Goal: Information Seeking & Learning: Check status

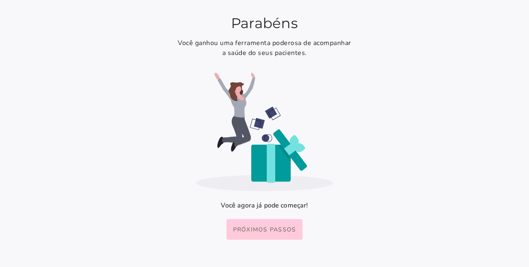
click at [279, 233] on span "Próximos passos" at bounding box center [264, 230] width 63 height 8
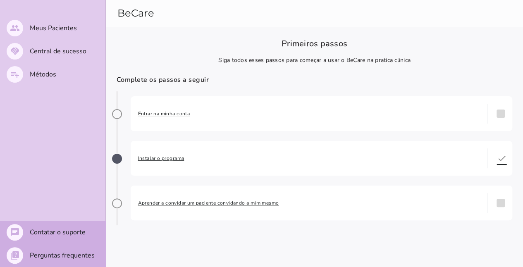
click at [153, 112] on span "Entrar na minha conta" at bounding box center [309, 113] width 342 height 8
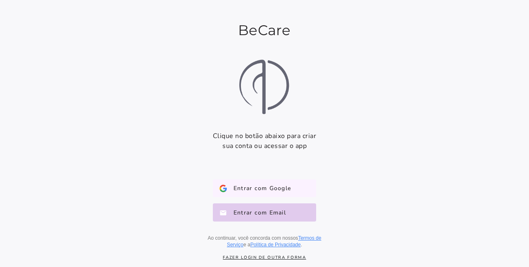
click at [250, 191] on span "Entrar com Google" at bounding box center [259, 188] width 64 height 8
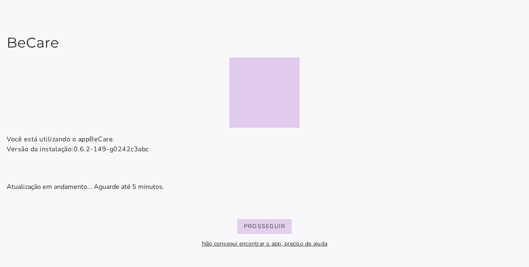
click at [261, 231] on button "Prosseguir" at bounding box center [264, 226] width 55 height 15
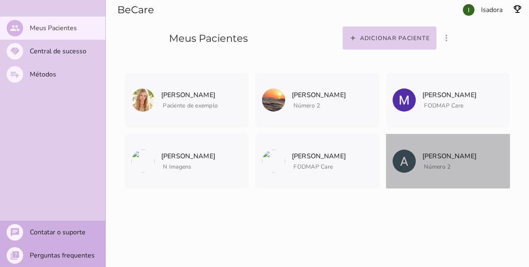
click at [411, 162] on img at bounding box center [403, 161] width 23 height 23
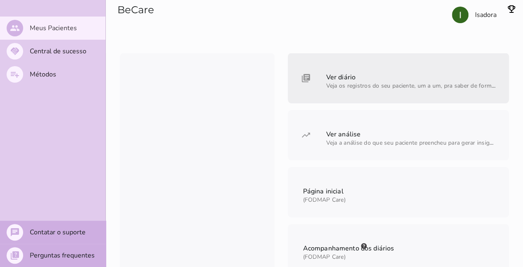
click at [326, 88] on span "Veja os registros do seu paciente, um a um, pra saber de forma bem detalhada" at bounding box center [430, 86] width 209 height 8
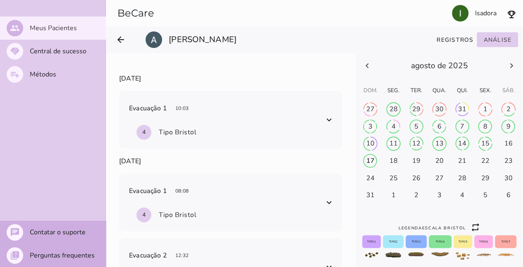
click at [323, 120] on span at bounding box center [328, 119] width 13 height 13
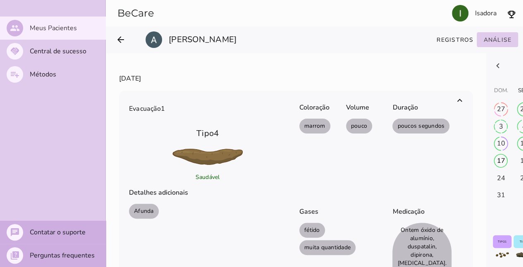
click at [458, 99] on span at bounding box center [459, 100] width 13 height 13
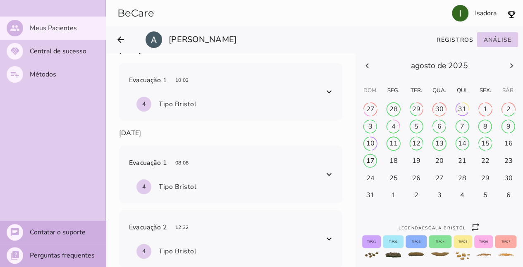
scroll to position [41, 0]
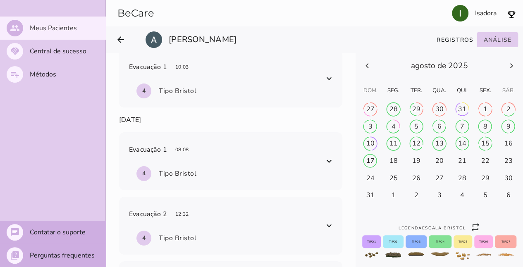
click at [323, 157] on span at bounding box center [328, 160] width 13 height 13
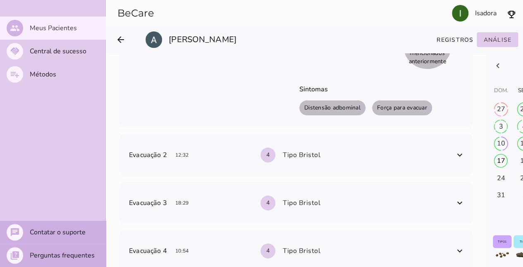
scroll to position [289, 0]
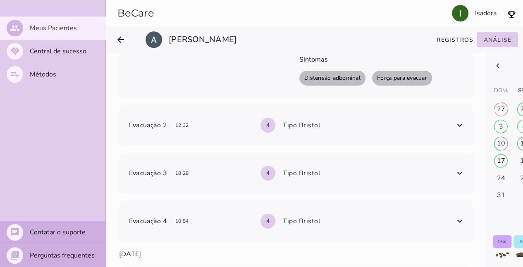
click at [460, 127] on span at bounding box center [459, 125] width 13 height 13
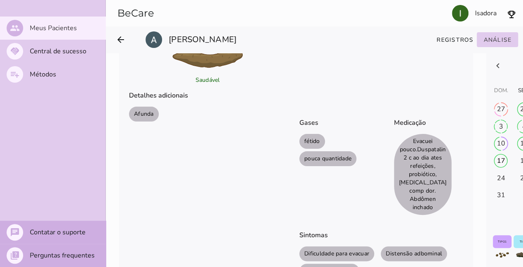
scroll to position [413, 0]
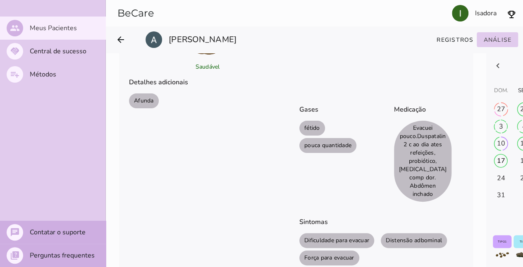
drag, startPoint x: 419, startPoint y: 125, endPoint x: 445, endPoint y: 127, distance: 26.6
click at [445, 127] on li "Evacuei pouco.Duspatalin 2 c ao dia ates refeições, probiótico, [MEDICAL_DATA] …" at bounding box center [423, 161] width 58 height 81
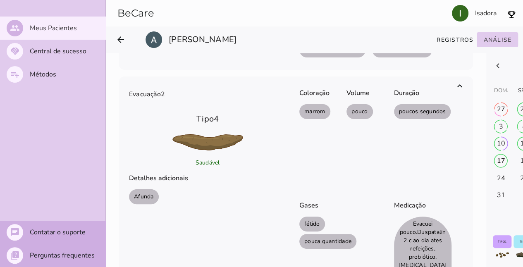
scroll to position [325, 0]
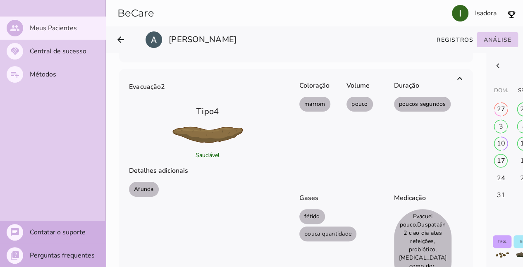
click at [302, 167] on div "Coloração marrom" at bounding box center [319, 127] width 40 height 106
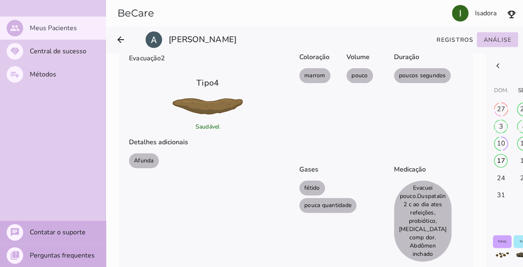
scroll to position [366, 0]
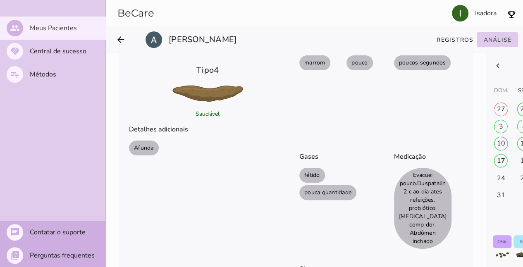
drag, startPoint x: 416, startPoint y: 173, endPoint x: 419, endPoint y: 191, distance: 18.9
click at [419, 191] on li "Evacuei pouco.Duspatalin 2 c ao dia ates refeições, probiótico, [MEDICAL_DATA] …" at bounding box center [423, 208] width 58 height 81
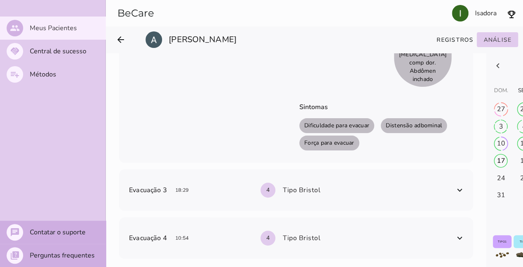
scroll to position [531, 0]
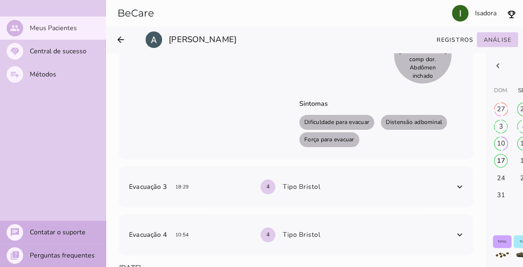
click at [457, 180] on span at bounding box center [459, 186] width 13 height 13
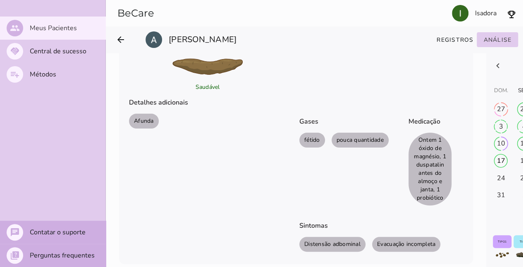
scroll to position [820, 0]
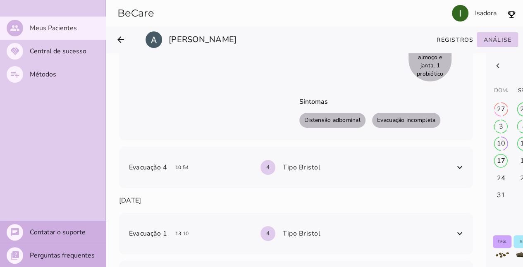
click at [456, 161] on span at bounding box center [459, 167] width 13 height 13
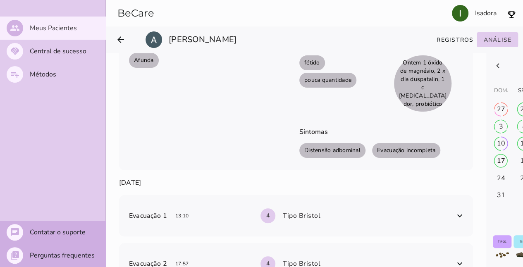
scroll to position [1109, 0]
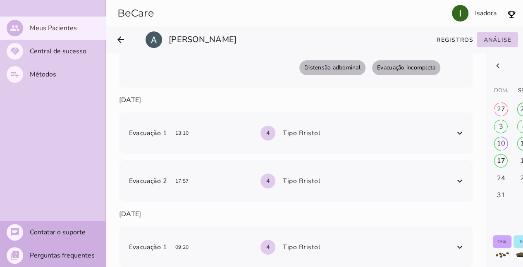
click at [451, 154] on div "Evacuação 1 13:10 4 Tipo Bristol" at bounding box center [296, 132] width 354 height 41
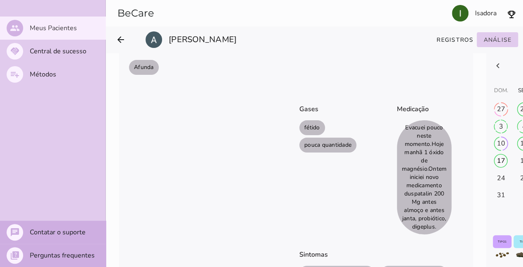
scroll to position [1316, 0]
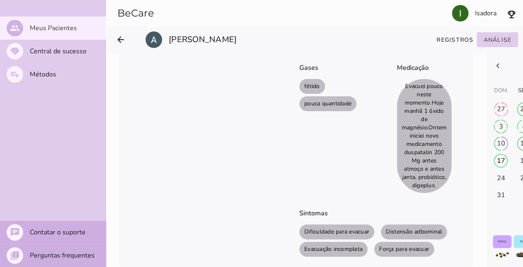
drag, startPoint x: 412, startPoint y: 116, endPoint x: 415, endPoint y: 141, distance: 24.9
click at [415, 141] on li "Evacuei pouco neste momento.Hoje manhã 1 óxido de magnésio.Ontem iniciei novo m…" at bounding box center [424, 136] width 55 height 114
drag, startPoint x: 404, startPoint y: 173, endPoint x: 412, endPoint y: 193, distance: 21.3
click at [412, 193] on li "Evacuei pouco neste momento.Hoje manhã 1 óxido de magnésio.Ontem iniciei novo m…" at bounding box center [424, 136] width 55 height 114
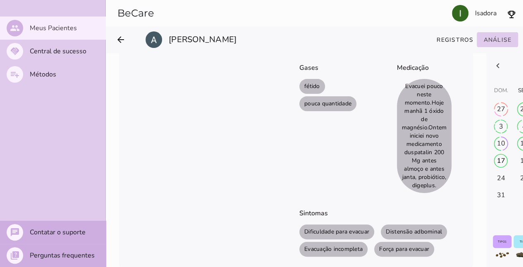
click at [412, 193] on li "Evacuei pouco neste momento.Hoje manhã 1 óxido de magnésio.Ontem iniciei novo m…" at bounding box center [424, 136] width 55 height 114
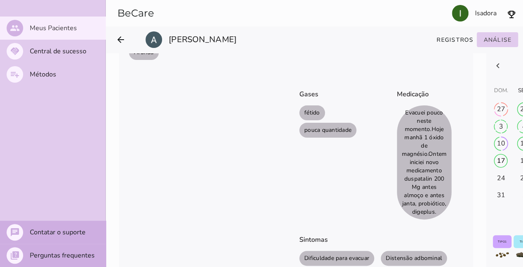
scroll to position [1307, 0]
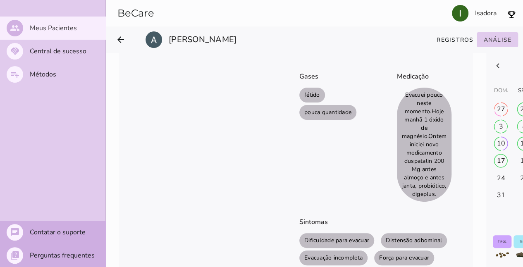
drag, startPoint x: 426, startPoint y: 165, endPoint x: 428, endPoint y: 181, distance: 15.8
click at [428, 181] on li "Evacuei pouco neste momento.Hoje manhã 1 óxido de magnésio.Ontem iniciei novo m…" at bounding box center [424, 145] width 55 height 114
click at [429, 182] on li "Evacuei pouco neste momento.Hoje manhã 1 óxido de magnésio.Ontem iniciei novo m…" at bounding box center [424, 145] width 55 height 114
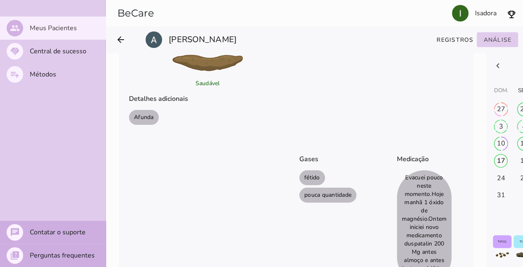
scroll to position [1142, 0]
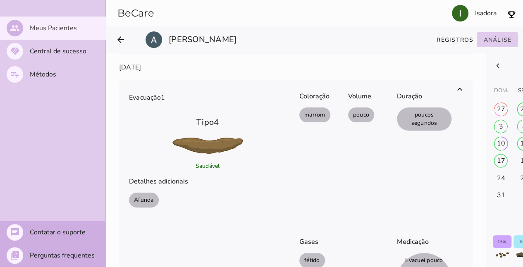
click at [459, 96] on span at bounding box center [459, 89] width 13 height 13
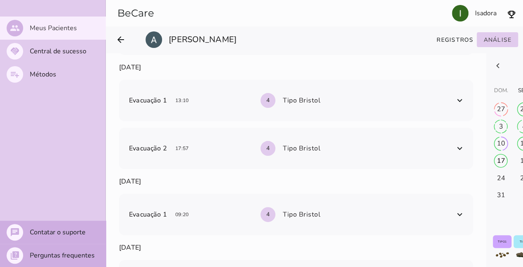
click at [454, 107] on span at bounding box center [459, 100] width 13 height 13
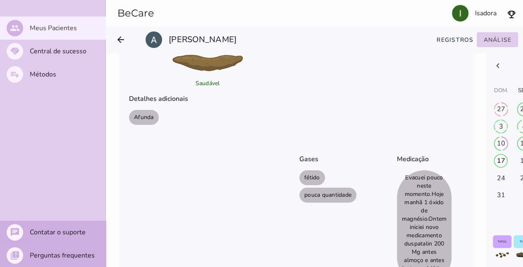
scroll to position [1101, 0]
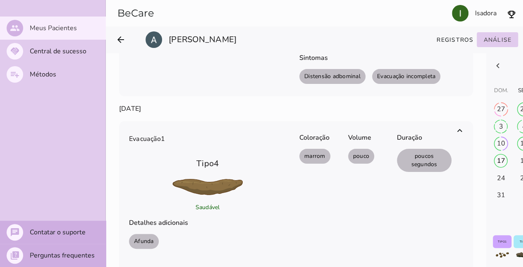
click at [462, 137] on span at bounding box center [459, 130] width 13 height 13
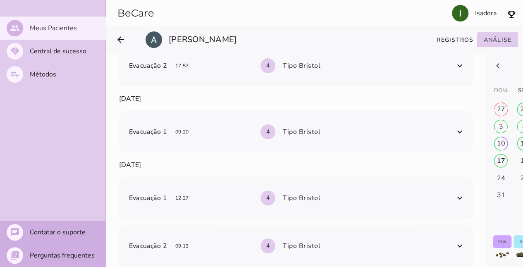
scroll to position [1266, 0]
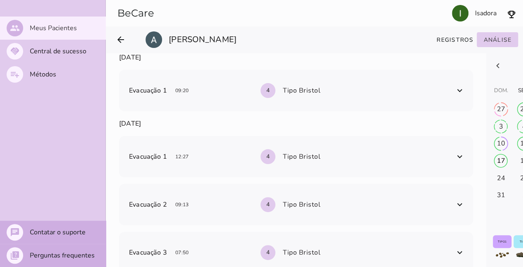
click at [459, 97] on span at bounding box center [459, 90] width 13 height 13
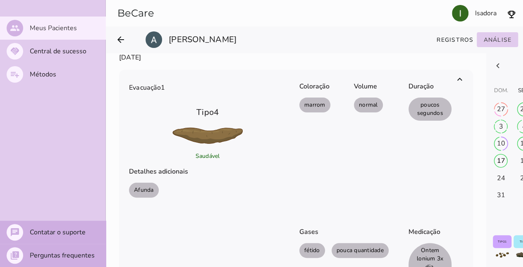
click at [458, 86] on span at bounding box center [459, 79] width 13 height 13
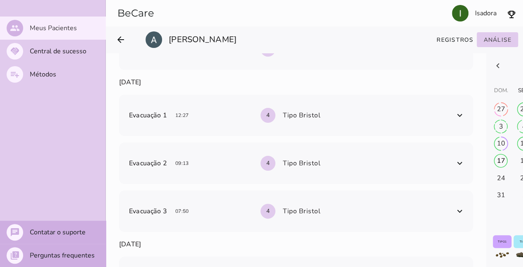
scroll to position [1349, 0]
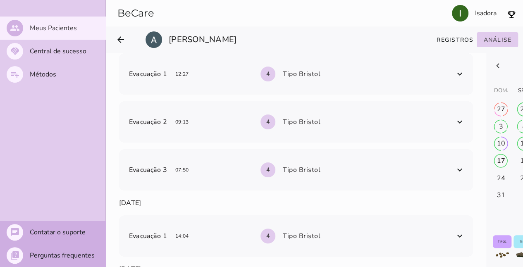
click at [458, 176] on span at bounding box center [459, 169] width 13 height 13
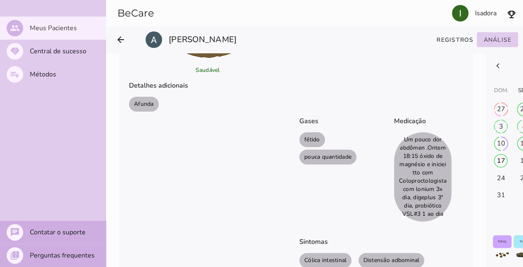
scroll to position [1596, 0]
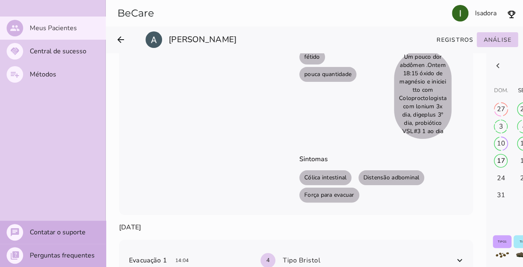
drag, startPoint x: 416, startPoint y: 87, endPoint x: 442, endPoint y: 95, distance: 27.7
click at [442, 95] on li "Um pouco dor abdômen .Ontem 18:15 óxido de magnésio e iniciei tto com Coloproct…" at bounding box center [422, 94] width 57 height 89
drag, startPoint x: 420, startPoint y: 116, endPoint x: 424, endPoint y: 127, distance: 12.0
click at [424, 127] on li "Um pouco dor abdômen .Ontem 18:15 óxido de magnésio e iniciei tto com Coloproct…" at bounding box center [422, 94] width 57 height 89
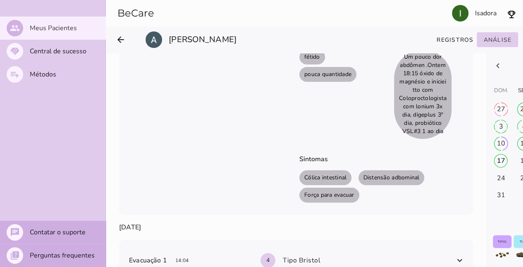
click at [424, 127] on li "Um pouco dor abdômen .Ontem 18:15 óxido de magnésio e iniciei tto com Coloproct…" at bounding box center [422, 94] width 57 height 89
drag, startPoint x: 425, startPoint y: 137, endPoint x: 435, endPoint y: 145, distance: 13.2
click at [435, 139] on li "Um pouco dor abdômen .Ontem 18:15 óxido de magnésio e iniciei tto com Coloproct…" at bounding box center [422, 94] width 57 height 89
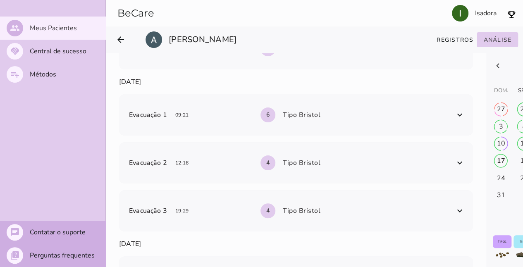
scroll to position [2533, 0]
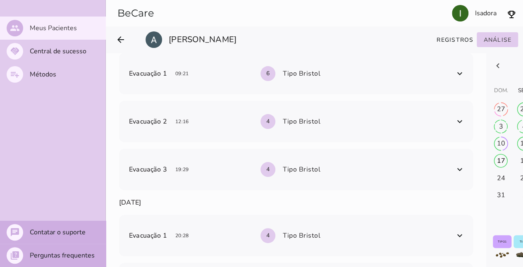
click at [462, 176] on span at bounding box center [459, 169] width 13 height 13
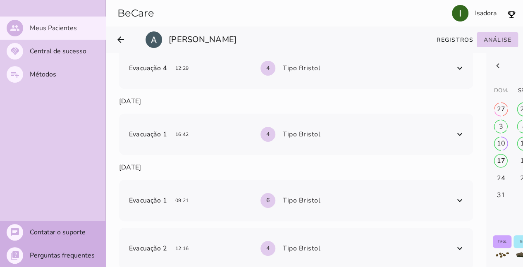
scroll to position [2368, 0]
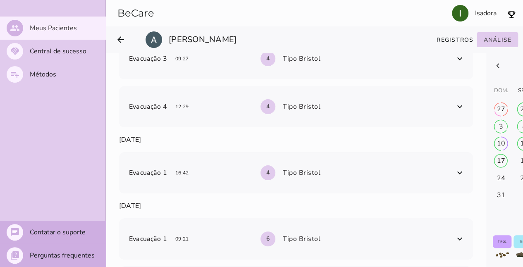
click at [460, 179] on span at bounding box center [459, 172] width 13 height 13
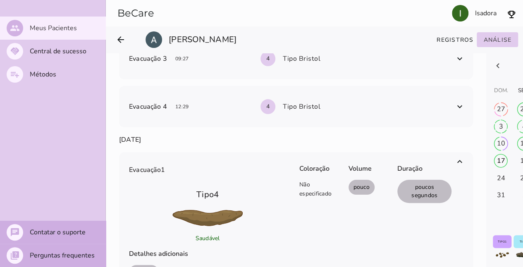
scroll to position [2285, 0]
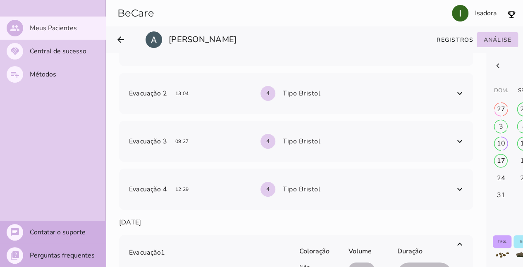
click at [458, 210] on div "Evacuação 4 12:29 4 Tipo Bristol" at bounding box center [296, 189] width 354 height 41
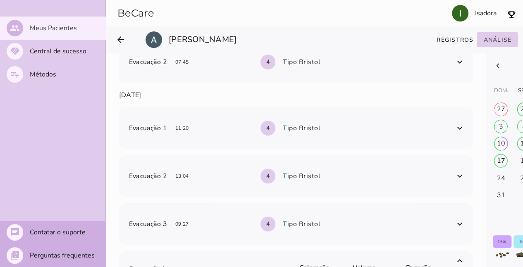
scroll to position [1996, 0]
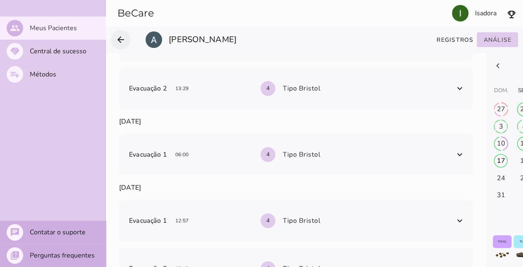
click at [120, 36] on icon "arrow_back" at bounding box center [121, 40] width 10 height 10
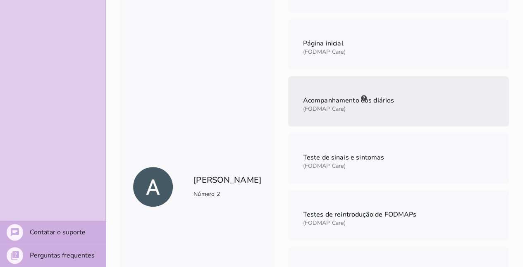
scroll to position [165, 0]
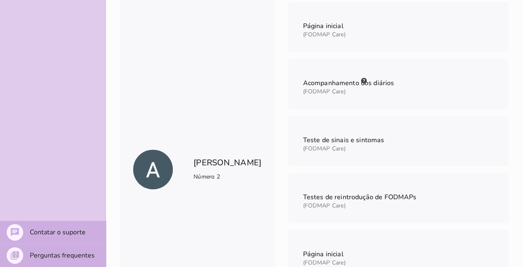
click at [359, 57] on aside "Ver diário Veja os registros do seu paciente, um a um, pra saber de forma bem d…" at bounding box center [397, 169] width 221 height 563
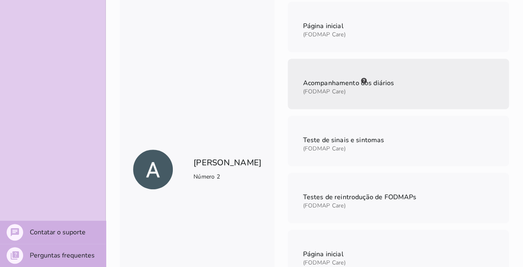
click at [377, 86] on mwc-list-item "Acompanhamento dos diários (FODMAP Care)" at bounding box center [397, 84] width 221 height 50
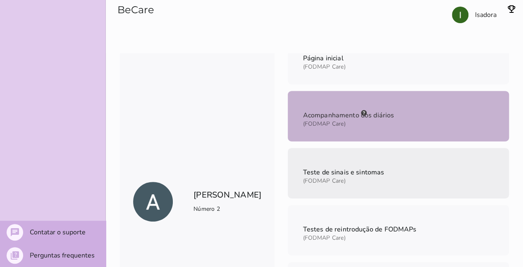
scroll to position [83, 0]
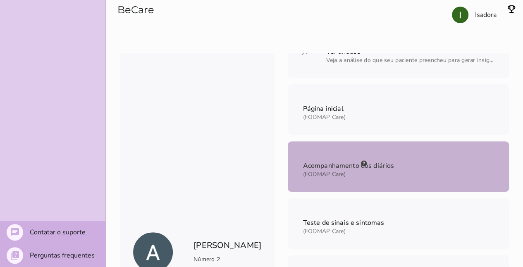
click at [345, 174] on span "Acompanhamento dos diários" at bounding box center [348, 164] width 95 height 21
click at [422, 170] on mwc-list-item "Acompanhamento dos diários (FODMAP Care)" at bounding box center [397, 166] width 221 height 50
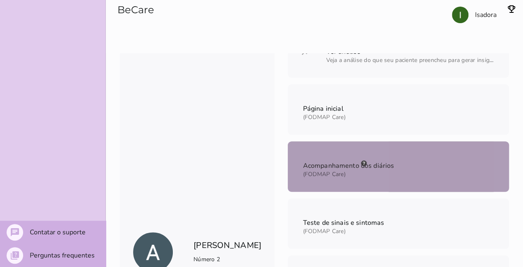
click at [422, 170] on mwc-list-item "Acompanhamento dos diários (FODMAP Care)" at bounding box center [397, 166] width 221 height 50
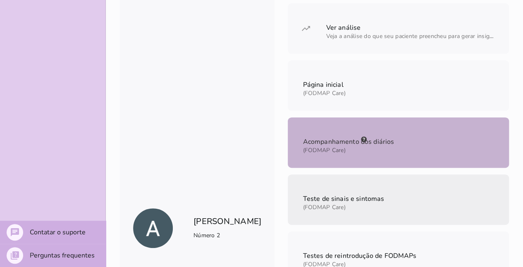
scroll to position [124, 0]
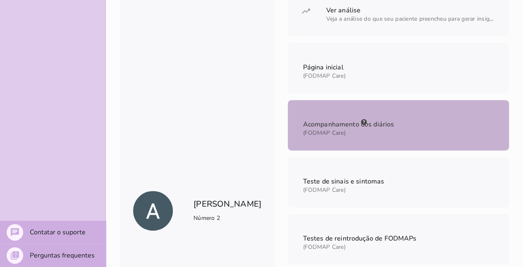
click at [418, 134] on mwc-list-item "Acompanhamento dos diários (FODMAP Care)" at bounding box center [397, 125] width 221 height 50
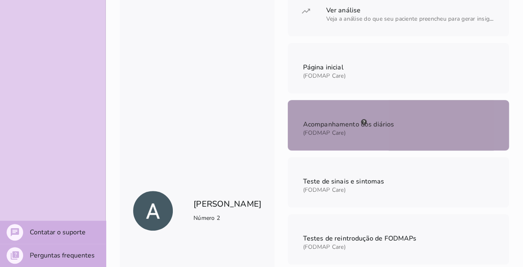
click at [418, 134] on mwc-list-item "Acompanhamento dos diários (FODMAP Care)" at bounding box center [397, 125] width 221 height 50
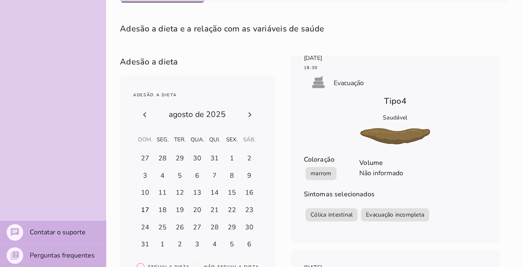
scroll to position [849, 0]
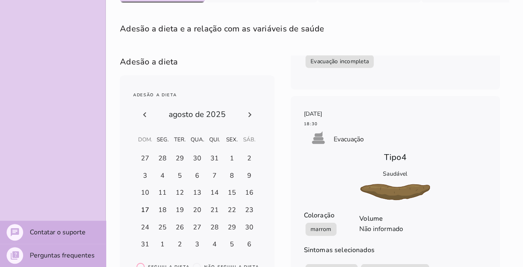
click at [144, 112] on icon at bounding box center [144, 114] width 3 height 5
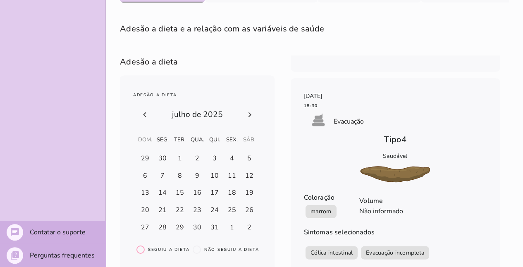
click at [249, 121] on div at bounding box center [197, 115] width 128 height 26
click at [251, 115] on icon at bounding box center [250, 114] width 10 height 10
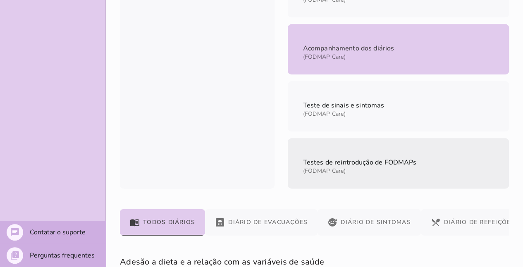
scroll to position [454, 0]
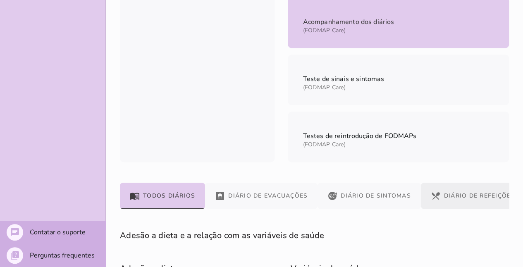
click at [454, 184] on button "restaurant_menu Diário de Refeições" at bounding box center [472, 196] width 104 height 26
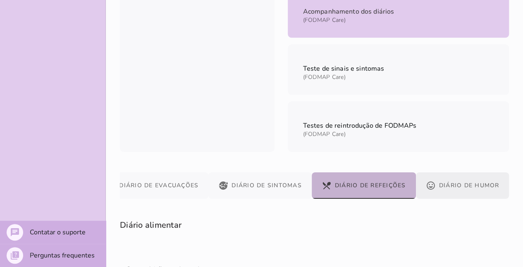
scroll to position [482, 0]
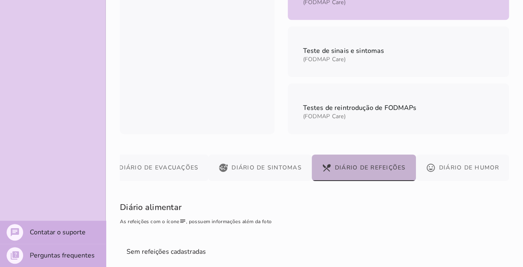
drag, startPoint x: 181, startPoint y: 216, endPoint x: 268, endPoint y: 217, distance: 86.8
click at [268, 218] on span "As refeições com o ícone notes , possuem informações além da foto" at bounding box center [196, 221] width 152 height 7
click at [275, 216] on h6 "Diário alimentar As refeições com o ícone notes , possuem informações além da f…" at bounding box center [314, 214] width 389 height 26
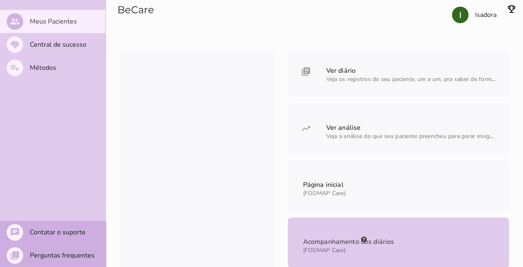
scroll to position [0, 0]
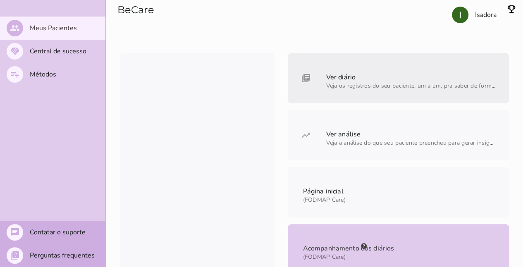
click at [326, 85] on span "Veja os registros do seu paciente, um a um, pra saber de forma bem detalhada" at bounding box center [430, 86] width 209 height 8
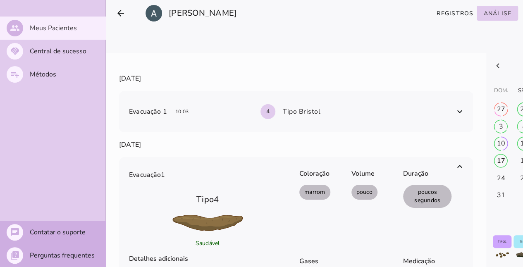
click at [460, 5] on section "Registros Análise" at bounding box center [430, 13] width 185 height 26
click at [0, 0] on slot "Registros" at bounding box center [0, 0] width 0 height 0
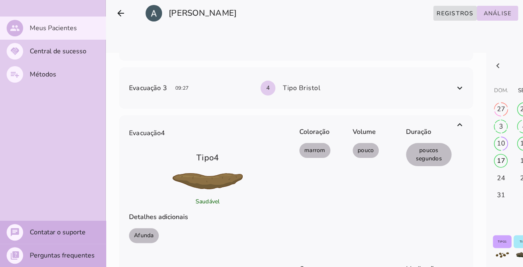
scroll to position [2272, 0]
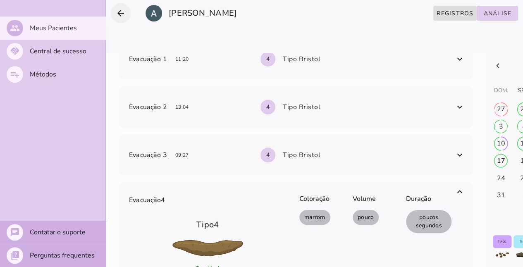
click at [116, 10] on icon "arrow_back" at bounding box center [121, 13] width 10 height 10
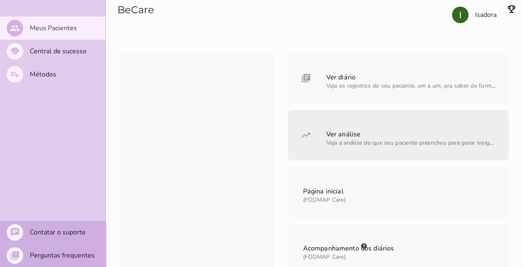
click at [368, 145] on span "Veja a análise do que seu paciente preencheu para gerar insights e descobrir pa…" at bounding box center [439, 143] width 226 height 8
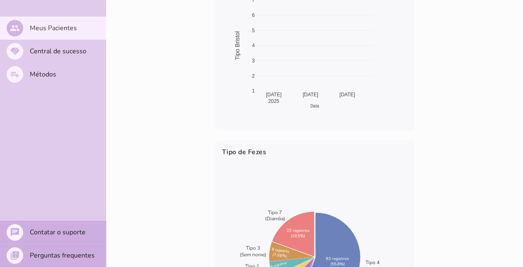
scroll to position [248, 0]
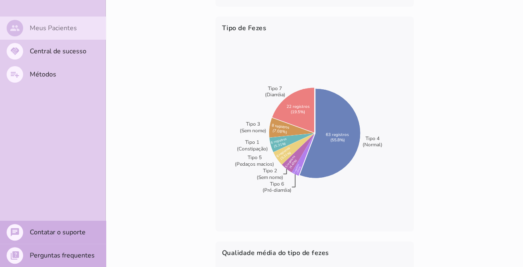
click at [46, 33] on mwc-list-item "people Meus Pacientes" at bounding box center [53, 28] width 106 height 23
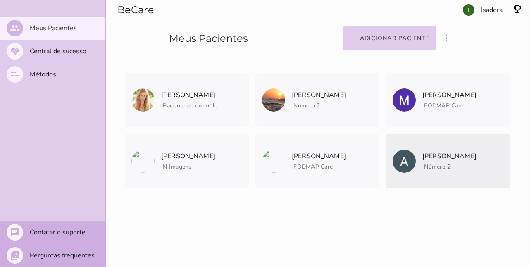
click at [446, 161] on span "Número 2" at bounding box center [449, 165] width 54 height 10
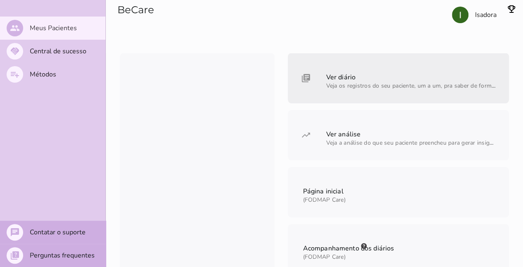
click at [398, 89] on span at bounding box center [409, 84] width 171 height 11
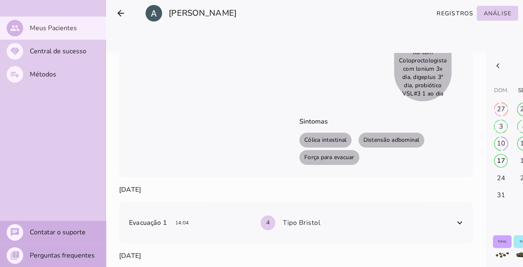
scroll to position [1570, 0]
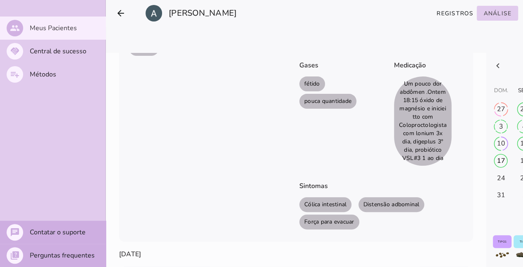
click at [131, 7] on span "[PERSON_NAME]" at bounding box center [187, 13] width 112 height 23
click at [119, 13] on icon "arrow_back" at bounding box center [121, 13] width 10 height 10
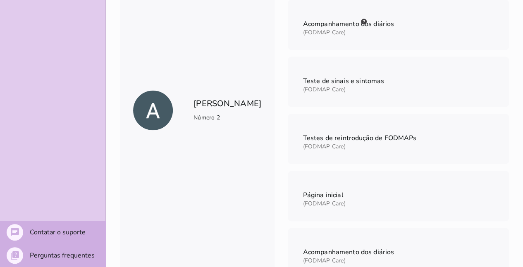
scroll to position [248, 0]
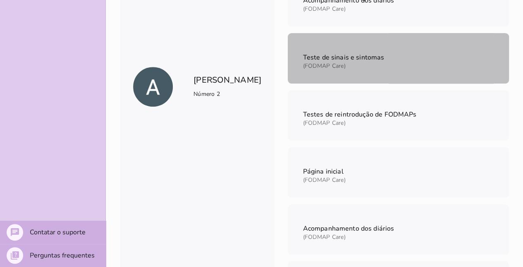
click at [375, 62] on mwc-list-item "Teste de sinais e sintomas (FODMAP Care)" at bounding box center [397, 58] width 221 height 50
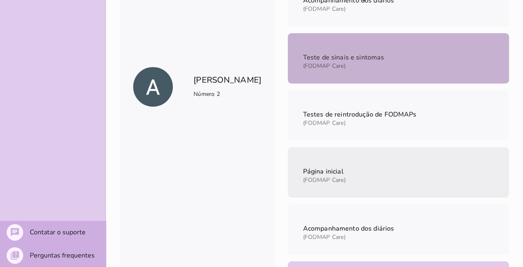
scroll to position [330, 0]
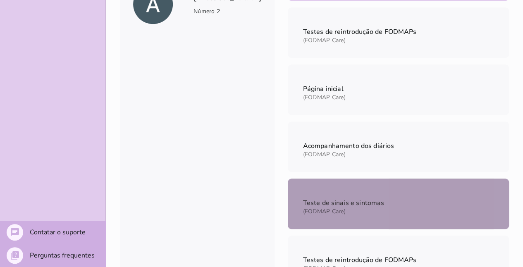
click at [418, 195] on mwc-list-item "Teste de sinais e sintomas (FODMAP Care)" at bounding box center [397, 203] width 221 height 50
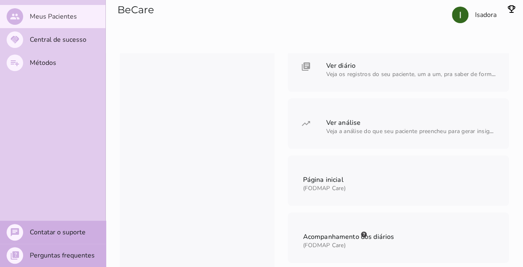
scroll to position [0, 0]
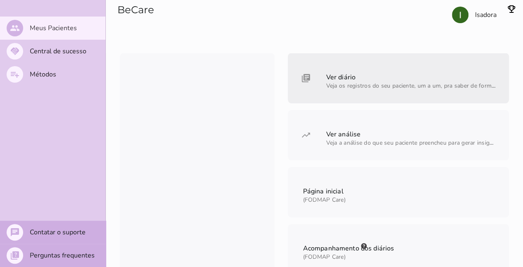
click at [378, 74] on span "Ver diário Veja os registros do seu paciente, um a um, pra saber de forma bem d…" at bounding box center [409, 76] width 171 height 21
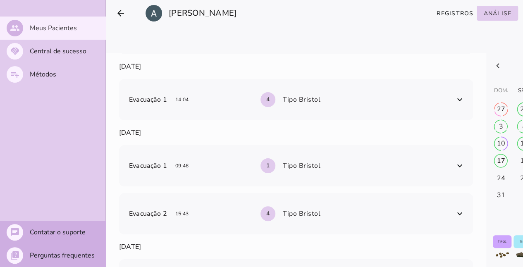
scroll to position [1776, 0]
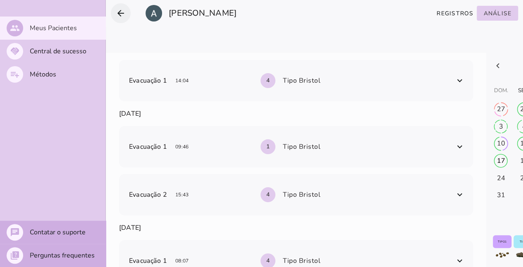
click at [126, 14] on button "arrow_back" at bounding box center [121, 13] width 20 height 20
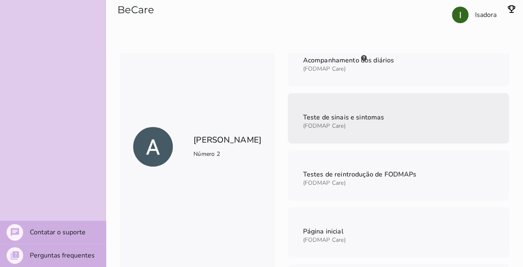
scroll to position [105, 0]
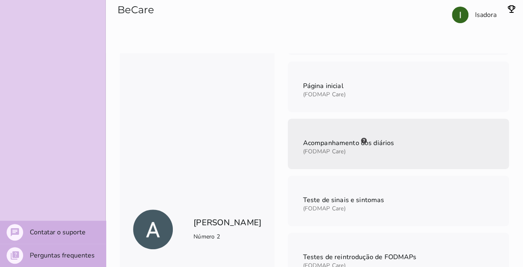
click at [441, 142] on mwc-list-item "Acompanhamento dos diários (FODMAP Care)" at bounding box center [397, 144] width 221 height 50
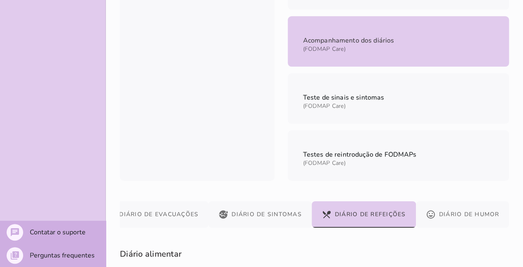
scroll to position [477, 0]
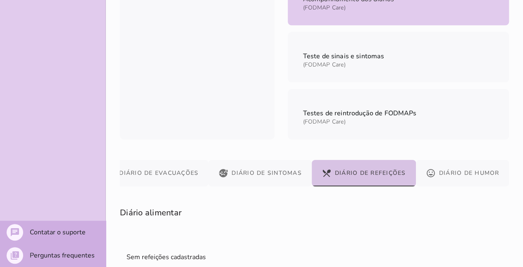
click at [390, 177] on button "restaurant_menu Diário de Refeições" at bounding box center [363, 173] width 104 height 26
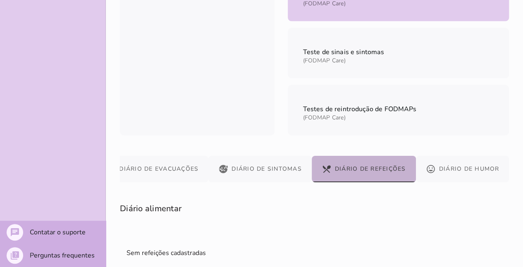
scroll to position [482, 0]
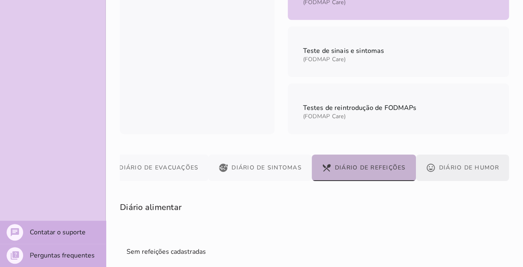
click at [482, 162] on button "mood Diário de Humor" at bounding box center [462, 167] width 93 height 26
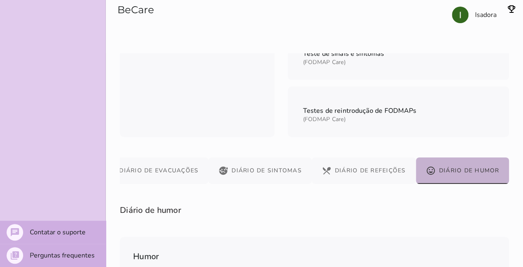
click at [387, 167] on button "restaurant_menu Diário de Refeições" at bounding box center [363, 170] width 104 height 26
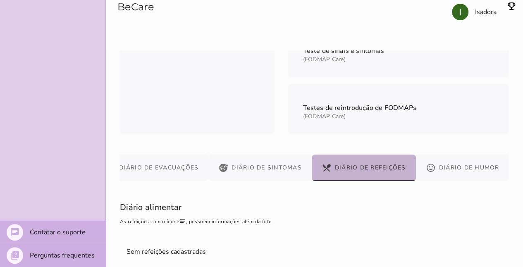
click at [179, 250] on section "Sem refeições cadastradas" at bounding box center [314, 251] width 389 height 9
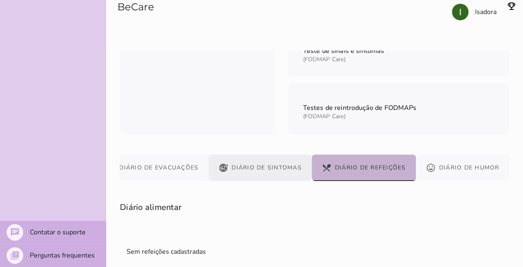
click at [261, 171] on button "sick Diário de Sintomas" at bounding box center [259, 167] width 103 height 26
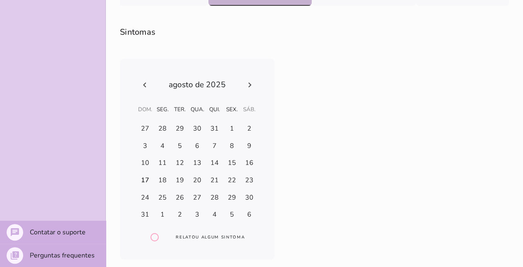
scroll to position [658, 0]
click at [137, 86] on div at bounding box center [197, 85] width 128 height 26
click at [140, 84] on div "radio_button_unchecked Relatou algum sintoma" at bounding box center [197, 159] width 154 height 200
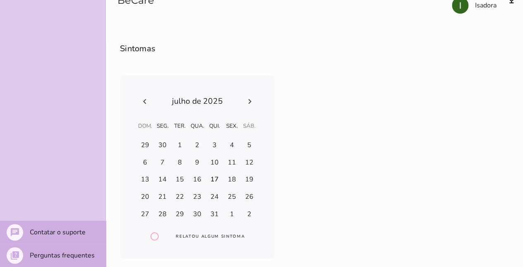
click at [253, 100] on events-calendar at bounding box center [197, 157] width 128 height 138
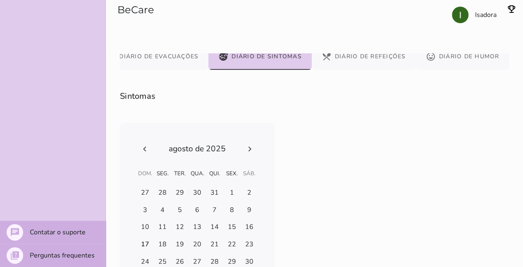
scroll to position [534, 0]
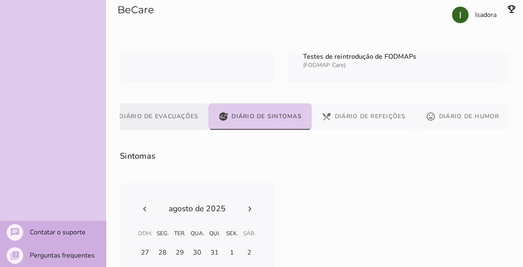
click at [172, 113] on button "bathroom Diário de Evacuações" at bounding box center [152, 116] width 112 height 26
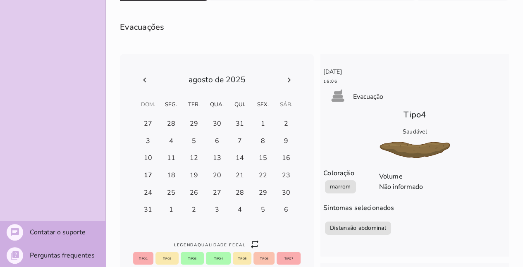
scroll to position [699, 0]
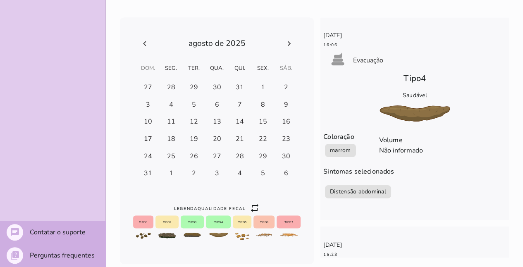
click at [143, 42] on icon at bounding box center [145, 43] width 10 height 10
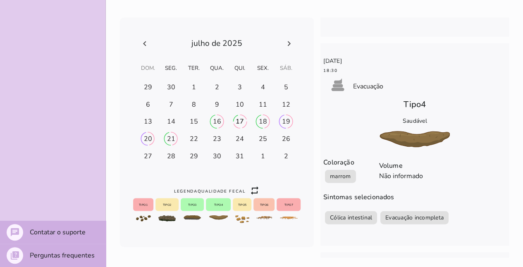
scroll to position [860, 0]
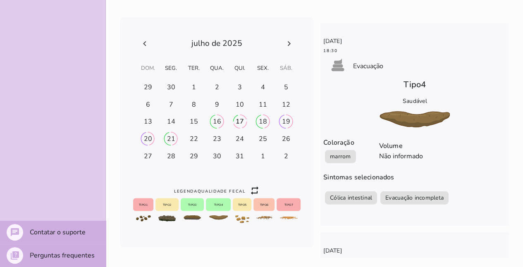
click at [279, 39] on pt-0 at bounding box center [217, 44] width 134 height 16
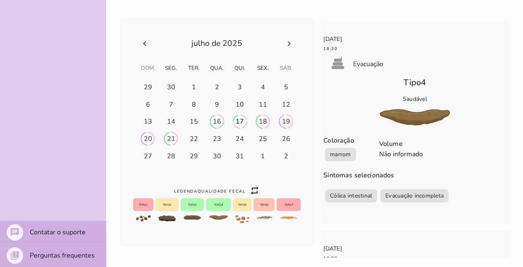
click at [285, 40] on icon at bounding box center [289, 43] width 10 height 10
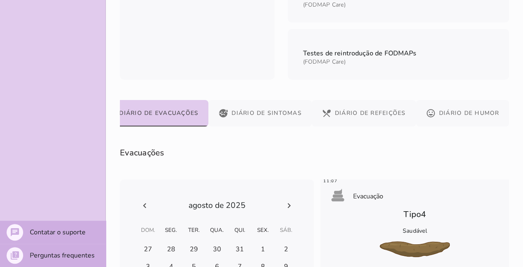
scroll to position [578, 0]
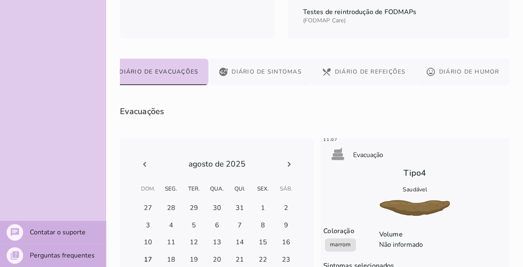
click at [159, 214] on h-0 at bounding box center [148, 207] width 22 height 13
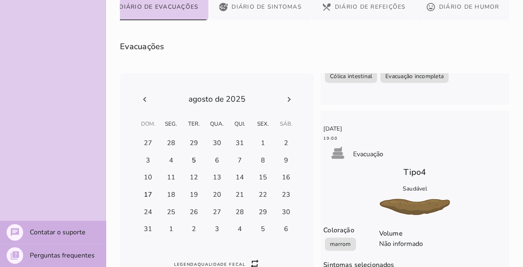
scroll to position [702, 0]
